Goal: Book appointment/travel/reservation

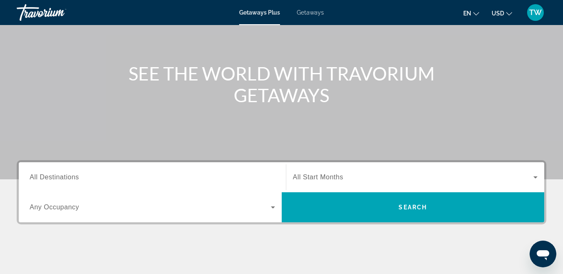
scroll to position [73, 0]
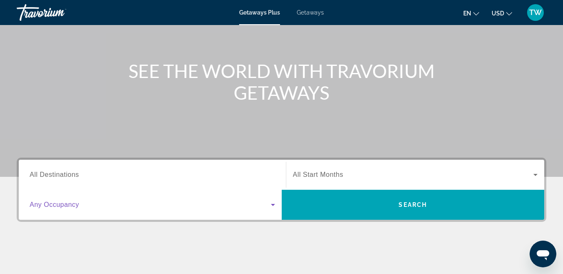
click at [271, 205] on icon "Search widget" at bounding box center [273, 205] width 10 height 10
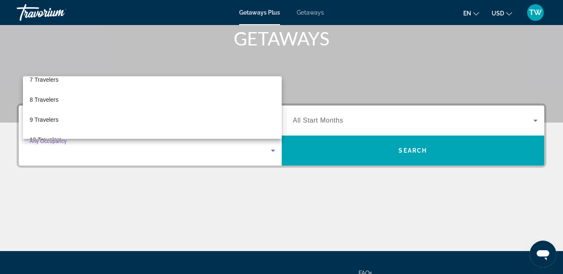
scroll to position [144, 0]
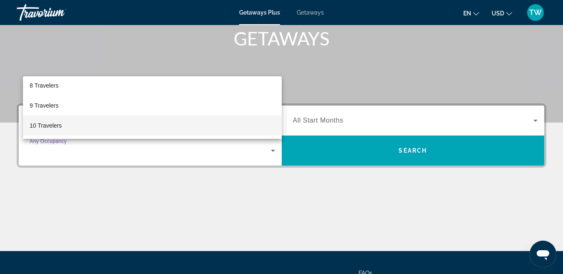
click at [46, 124] on span "10 Travelers" at bounding box center [46, 126] width 32 height 10
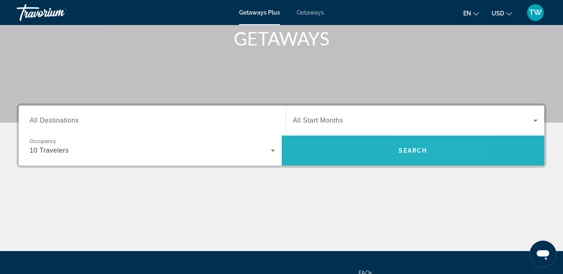
click at [438, 154] on span "Search" at bounding box center [413, 151] width 263 height 20
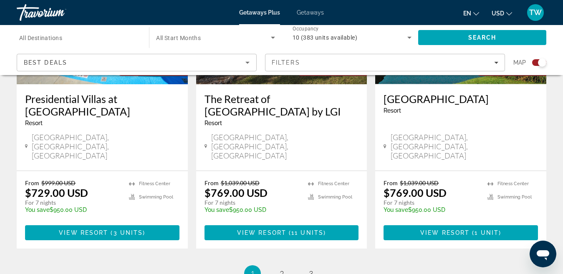
scroll to position [1367, 0]
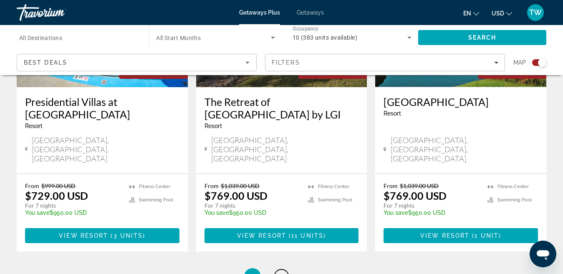
click at [282, 272] on span "2" at bounding box center [282, 276] width 4 height 9
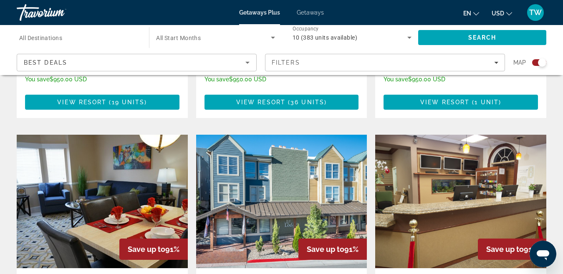
scroll to position [1138, 0]
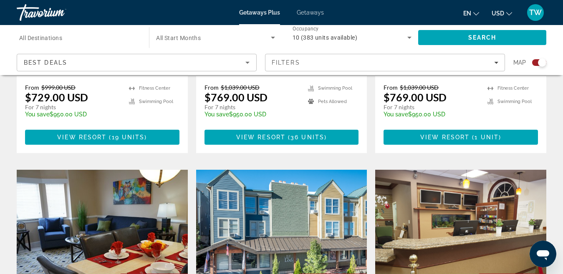
click at [429, 185] on img "Main content" at bounding box center [460, 237] width 171 height 134
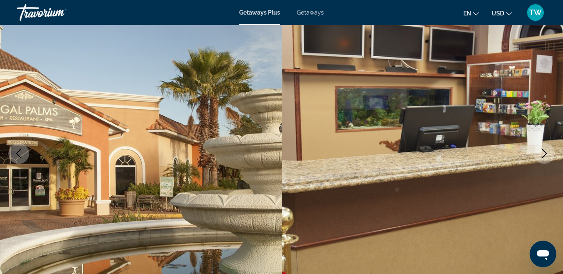
scroll to position [59, 0]
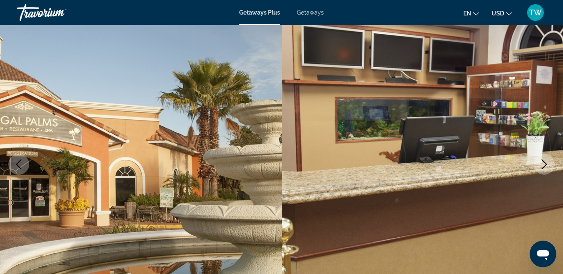
click at [542, 162] on icon "Next image" at bounding box center [544, 164] width 10 height 10
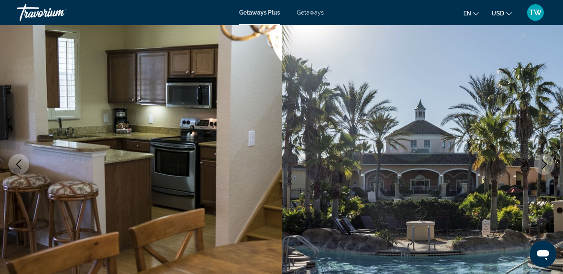
click at [542, 162] on icon "Next image" at bounding box center [544, 164] width 10 height 10
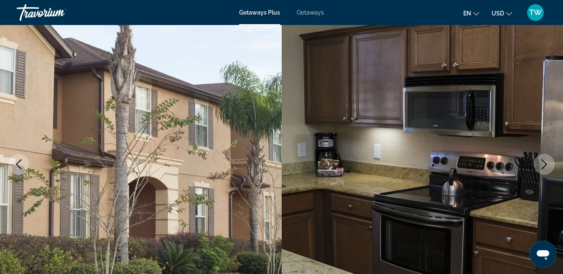
click at [542, 162] on icon "Next image" at bounding box center [544, 164] width 10 height 10
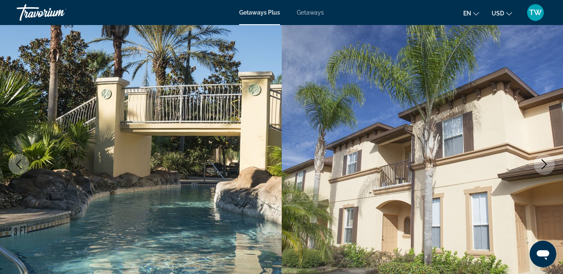
click at [542, 162] on icon "Next image" at bounding box center [544, 164] width 10 height 10
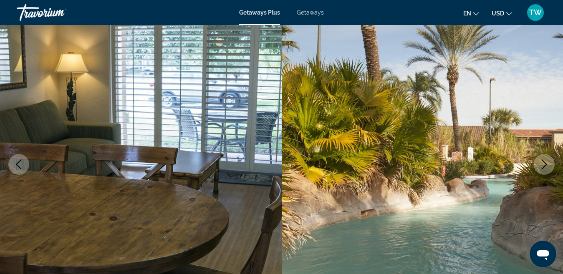
click at [542, 162] on icon "Next image" at bounding box center [544, 164] width 10 height 10
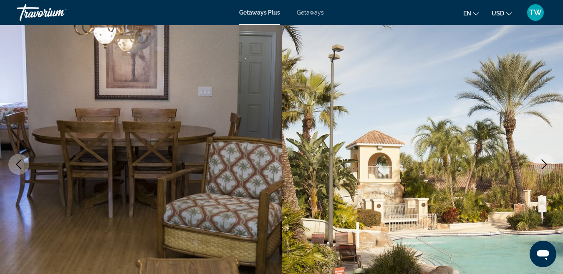
click at [542, 162] on icon "Next image" at bounding box center [544, 164] width 10 height 10
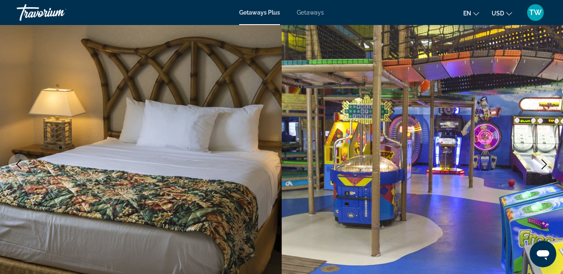
click at [542, 162] on icon "Next image" at bounding box center [544, 164] width 10 height 10
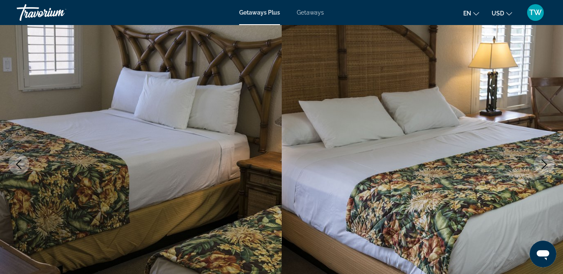
click at [542, 162] on icon "Next image" at bounding box center [544, 164] width 10 height 10
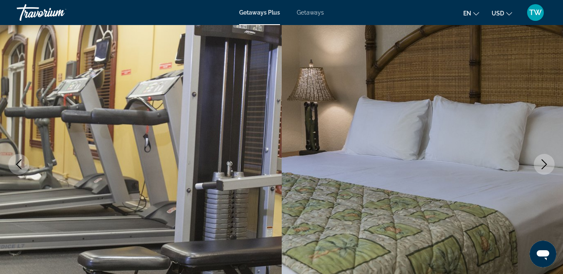
click at [542, 162] on icon "Next image" at bounding box center [544, 164] width 10 height 10
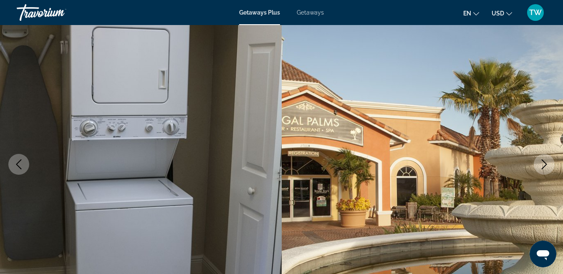
click at [542, 162] on icon "Next image" at bounding box center [544, 164] width 10 height 10
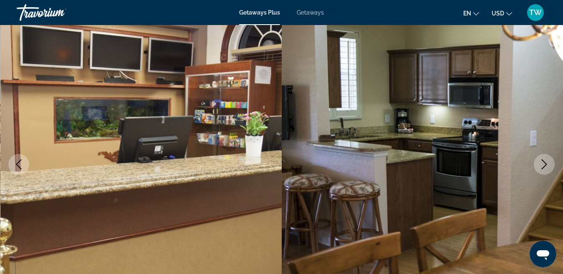
click at [544, 162] on icon "Next image" at bounding box center [544, 164] width 10 height 10
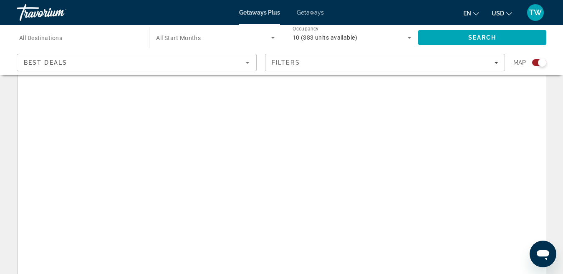
scroll to position [240, 0]
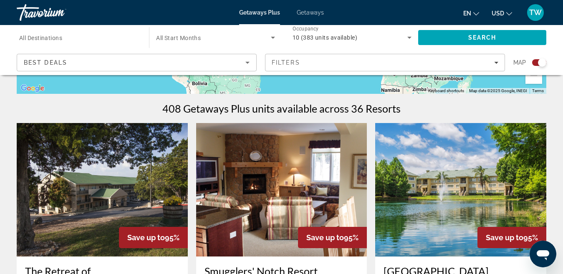
click at [249, 61] on icon "Sort by" at bounding box center [248, 63] width 10 height 10
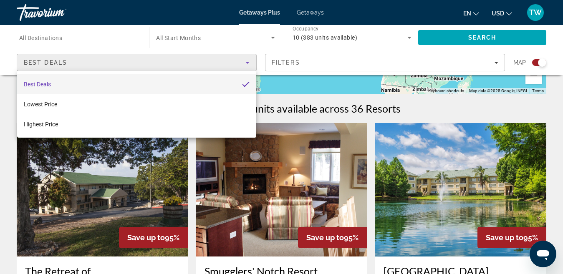
click at [480, 38] on div at bounding box center [281, 137] width 563 height 274
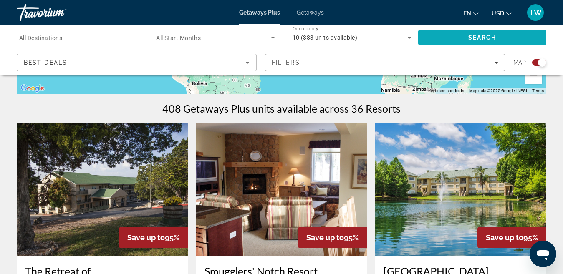
click at [475, 38] on span "Search" at bounding box center [482, 37] width 28 height 7
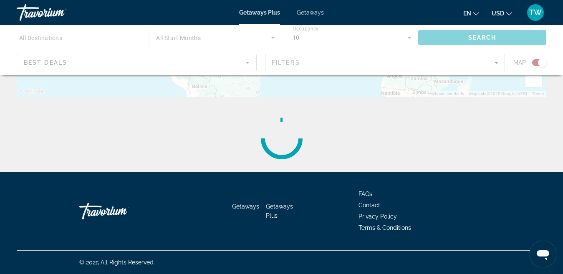
scroll to position [0, 0]
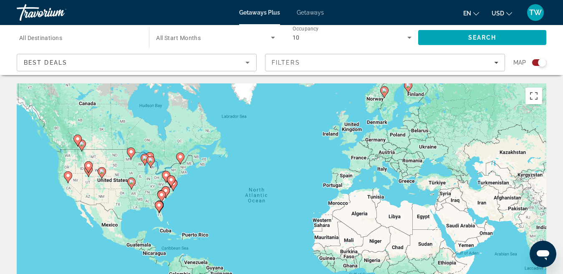
click at [159, 211] on icon "Main content" at bounding box center [159, 207] width 8 height 11
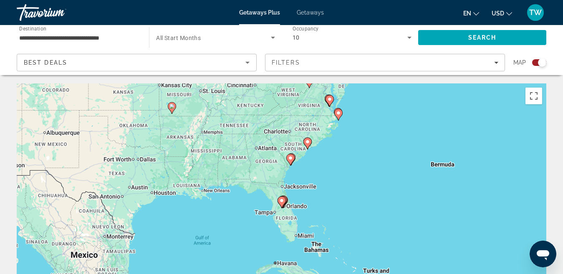
click at [283, 203] on image "Main content" at bounding box center [281, 200] width 5 height 5
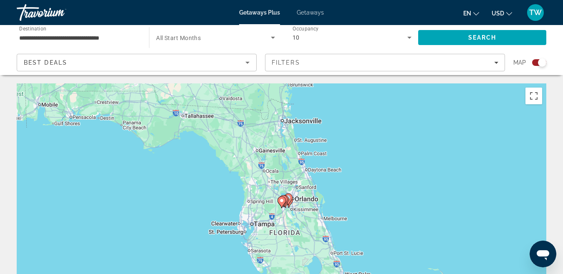
click at [283, 204] on icon "Main content" at bounding box center [282, 202] width 8 height 11
type input "**********"
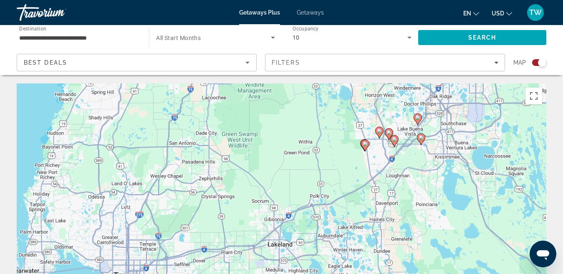
drag, startPoint x: 283, startPoint y: 204, endPoint x: 366, endPoint y: 146, distance: 101.4
click at [366, 146] on g "Main content" at bounding box center [365, 146] width 8 height 12
click at [366, 146] on image "Main content" at bounding box center [365, 144] width 5 height 5
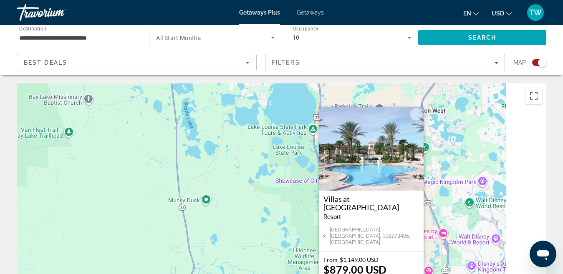
drag, startPoint x: 305, startPoint y: 209, endPoint x: 217, endPoint y: 230, distance: 90.9
click at [217, 230] on div "To activate drag with keyboard, press Alt + Enter. Once in keyboard drag state,…" at bounding box center [282, 209] width 530 height 251
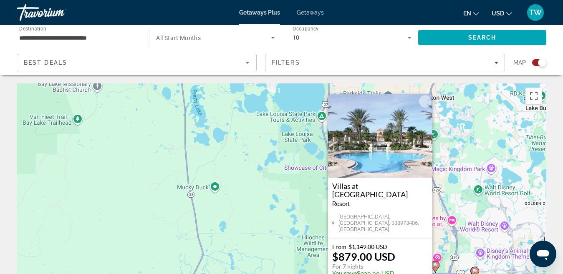
click at [474, 203] on div "To activate drag with keyboard, press Alt + Enter. Once in keyboard drag state,…" at bounding box center [282, 209] width 530 height 251
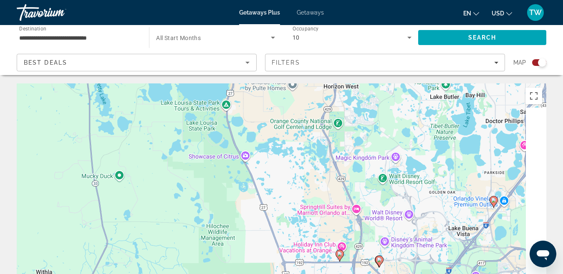
drag, startPoint x: 510, startPoint y: 215, endPoint x: 413, endPoint y: 203, distance: 98.4
click at [413, 203] on div "To activate drag with keyboard, press Alt + Enter. Once in keyboard drag state,…" at bounding box center [282, 209] width 530 height 251
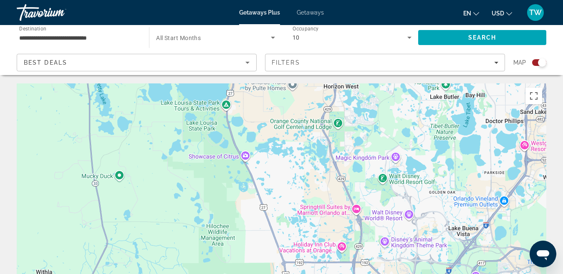
click at [495, 200] on div "To activate drag with keyboard, press Alt + Enter. Once in keyboard drag state,…" at bounding box center [282, 209] width 530 height 251
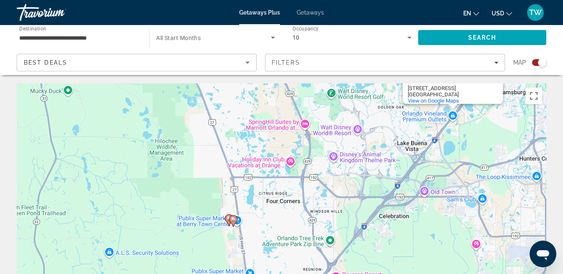
drag, startPoint x: 486, startPoint y: 215, endPoint x: 468, endPoint y: 129, distance: 87.9
click at [468, 129] on div "To activate drag with keyboard, press Alt + Enter. Once in keyboard drag state,…" at bounding box center [282, 209] width 530 height 251
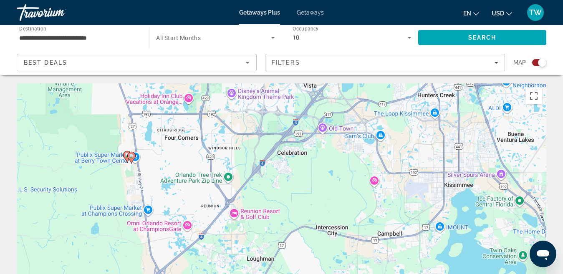
drag, startPoint x: 274, startPoint y: 215, endPoint x: 173, endPoint y: 160, distance: 114.9
click at [173, 160] on div "To activate drag with keyboard, press Alt + Enter. Once in keyboard drag state,…" at bounding box center [282, 209] width 530 height 251
click at [132, 156] on image "Main content" at bounding box center [131, 156] width 5 height 5
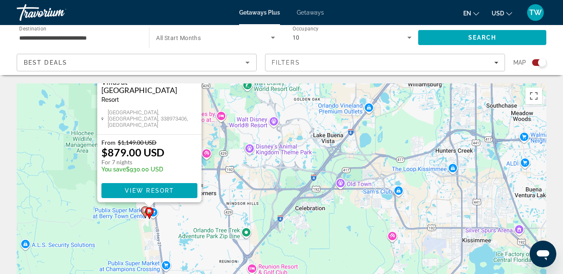
drag, startPoint x: 240, startPoint y: 191, endPoint x: 258, endPoint y: 84, distance: 108.0
click at [258, 84] on div "To activate drag with keyboard, press Alt + Enter. Once in keyboard drag state,…" at bounding box center [282, 209] width 530 height 251
click at [143, 211] on image "Main content" at bounding box center [144, 210] width 5 height 5
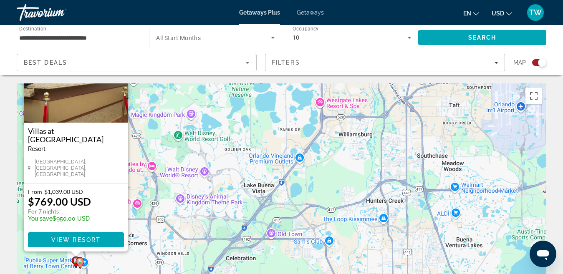
drag, startPoint x: 367, startPoint y: 165, endPoint x: 161, endPoint y: 114, distance: 212.3
click at [161, 114] on div "To activate drag with keyboard, press Alt + Enter. Once in keyboard drag state,…" at bounding box center [282, 209] width 530 height 251
drag, startPoint x: 349, startPoint y: 167, endPoint x: 336, endPoint y: 173, distance: 14.0
click at [336, 173] on div "To activate drag with keyboard, press Alt + Enter. Once in keyboard drag state,…" at bounding box center [282, 209] width 530 height 251
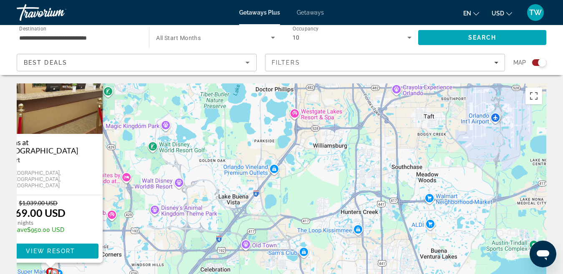
drag, startPoint x: 336, startPoint y: 173, endPoint x: 320, endPoint y: 175, distance: 15.5
click at [320, 175] on div "To activate drag with keyboard, press Alt + Enter. Once in keyboard drag state,…" at bounding box center [282, 209] width 530 height 251
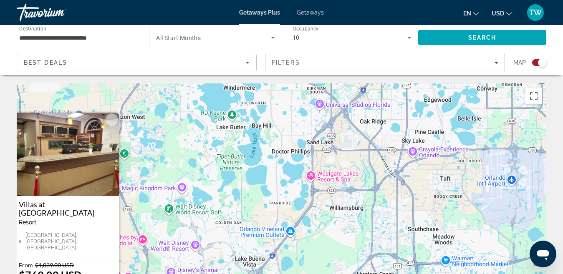
drag, startPoint x: 379, startPoint y: 160, endPoint x: 412, endPoint y: 221, distance: 69.3
click at [412, 221] on div "To activate drag with keyboard, press Alt + Enter. Once in keyboard drag state,…" at bounding box center [282, 209] width 530 height 251
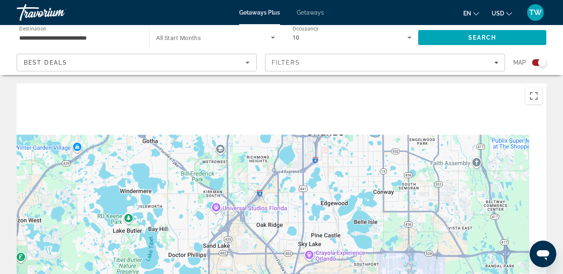
drag, startPoint x: 334, startPoint y: 106, endPoint x: 225, endPoint y: 213, distance: 153.5
click at [225, 213] on div "To activate drag with keyboard, press Alt + Enter. Once in keyboard drag state,…" at bounding box center [282, 209] width 530 height 251
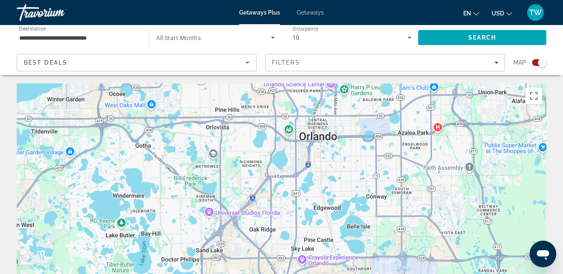
click at [238, 215] on div "Main content" at bounding box center [282, 209] width 530 height 251
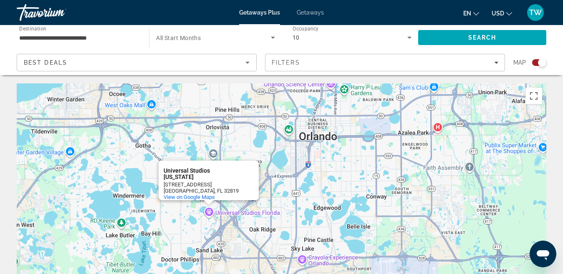
click at [212, 211] on div "[GEOGRAPHIC_DATA] [US_STATE][GEOGRAPHIC_DATA] [US_STATE] [STREET_ADDRESS] View …" at bounding box center [282, 209] width 530 height 251
click at [293, 182] on div "[GEOGRAPHIC_DATA] [US_STATE][GEOGRAPHIC_DATA] [US_STATE] [STREET_ADDRESS] View …" at bounding box center [282, 209] width 530 height 251
click at [188, 194] on span "View on Google Maps" at bounding box center [189, 197] width 51 height 6
